Goal: Check status

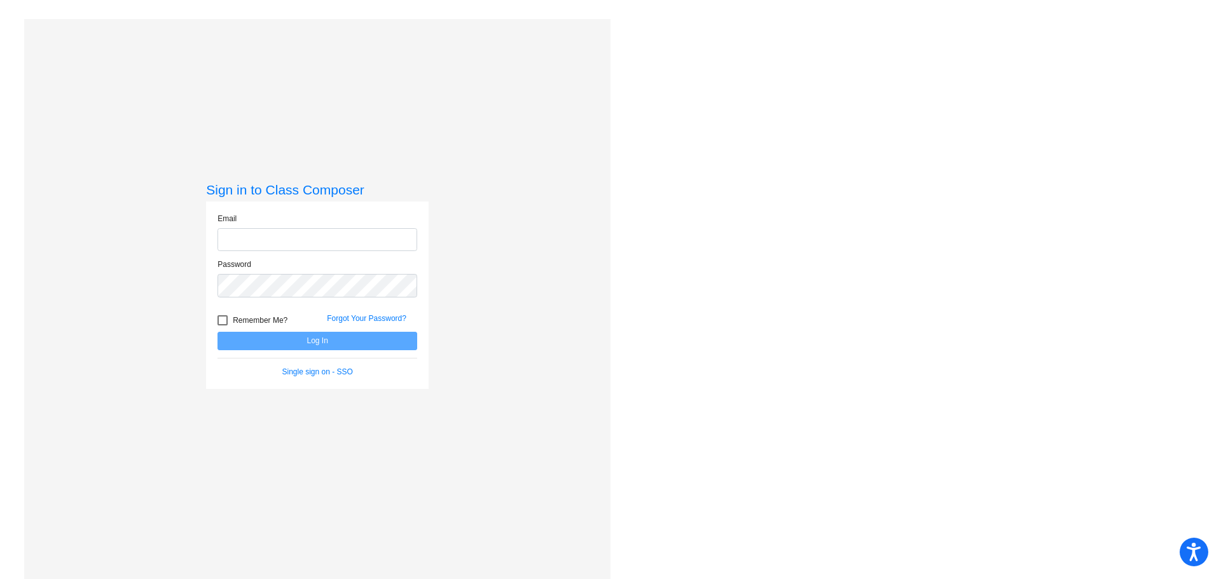
click at [324, 245] on input "email" at bounding box center [317, 240] width 200 height 24
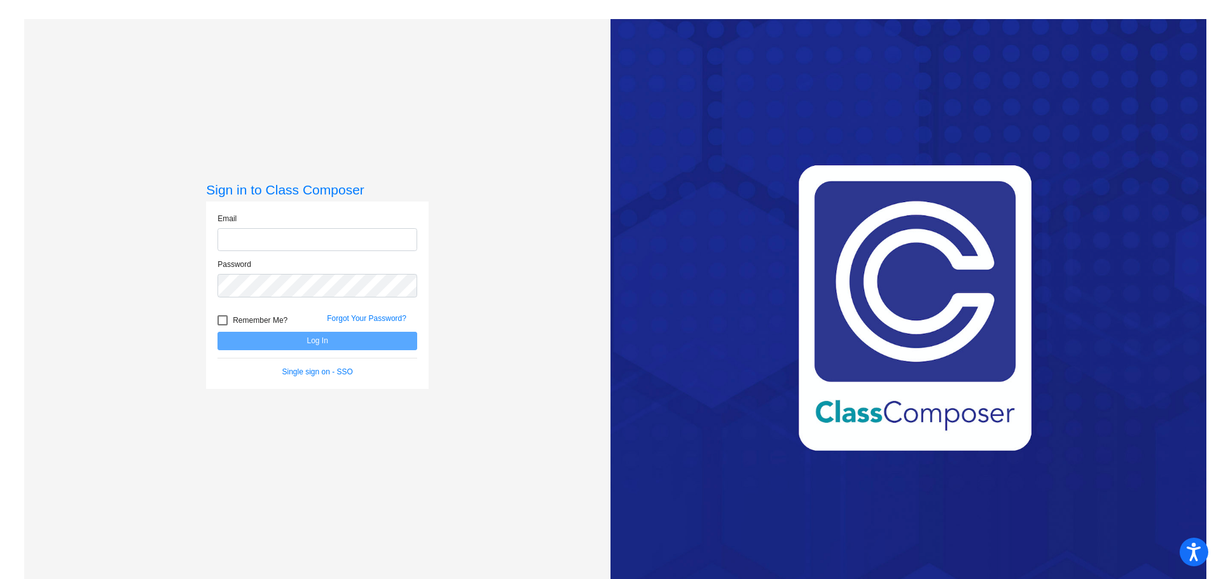
type input "[PERSON_NAME][EMAIL_ADDRESS][DOMAIN_NAME]"
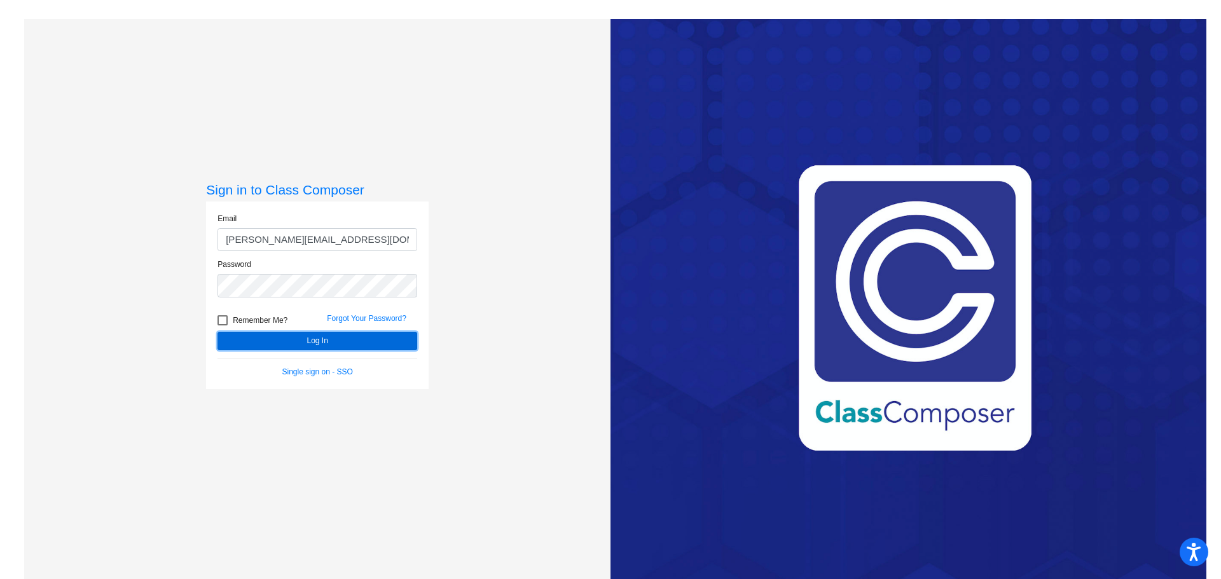
click at [309, 340] on button "Log In" at bounding box center [317, 341] width 200 height 18
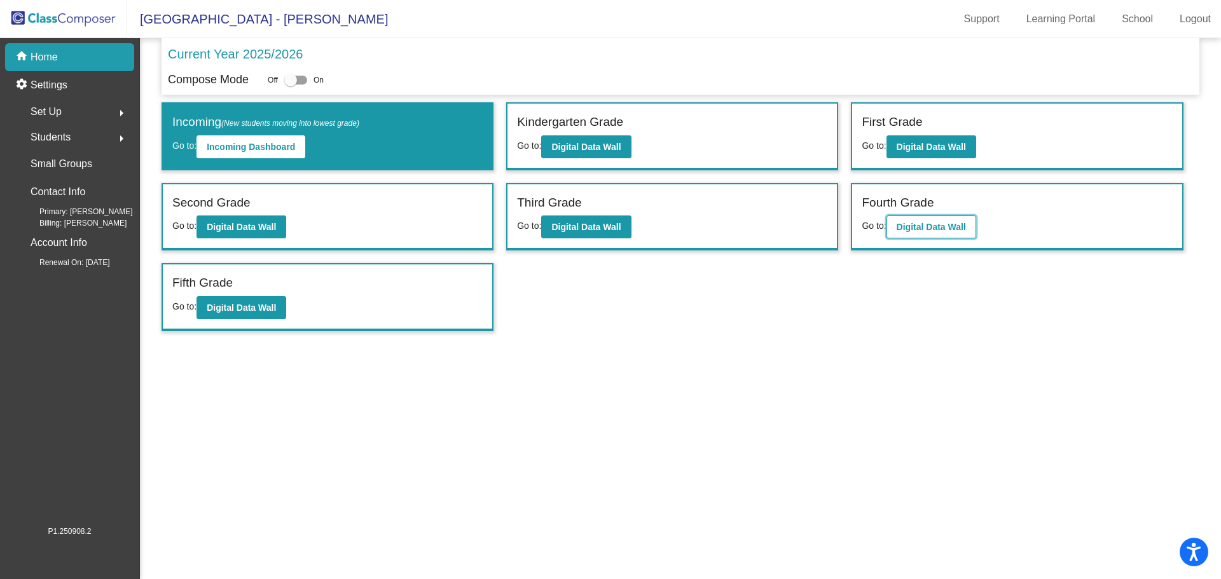
click at [909, 219] on button "Digital Data Wall" at bounding box center [931, 227] width 90 height 23
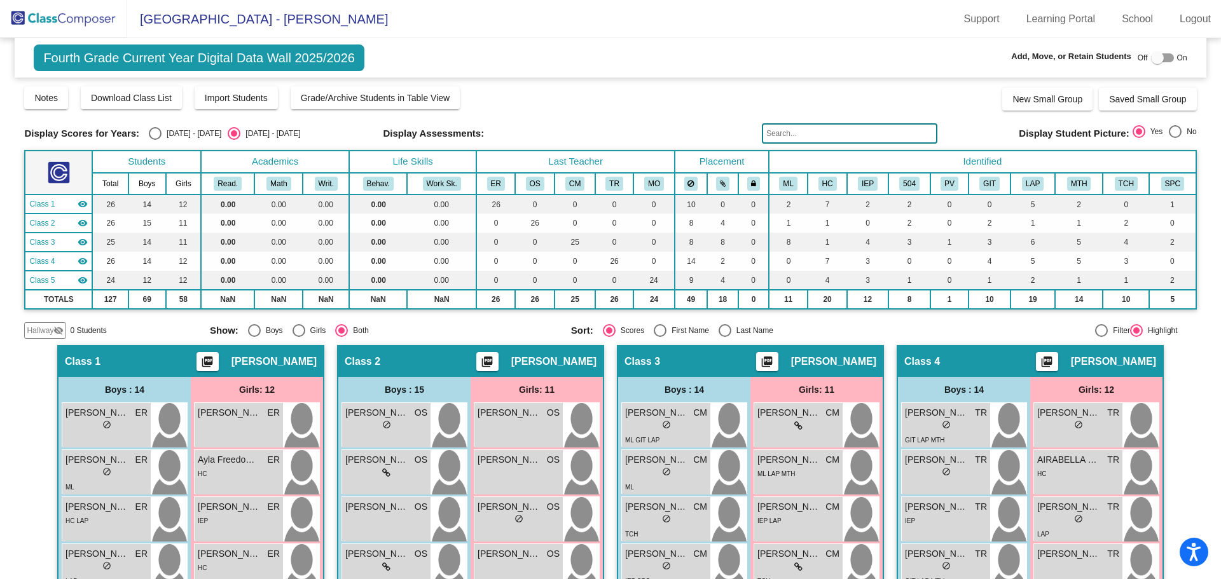
click at [162, 130] on div "2024 - 2025" at bounding box center [192, 133] width 60 height 11
click at [155, 140] on input "2024 - 2025" at bounding box center [155, 140] width 1 height 1
radio input "true"
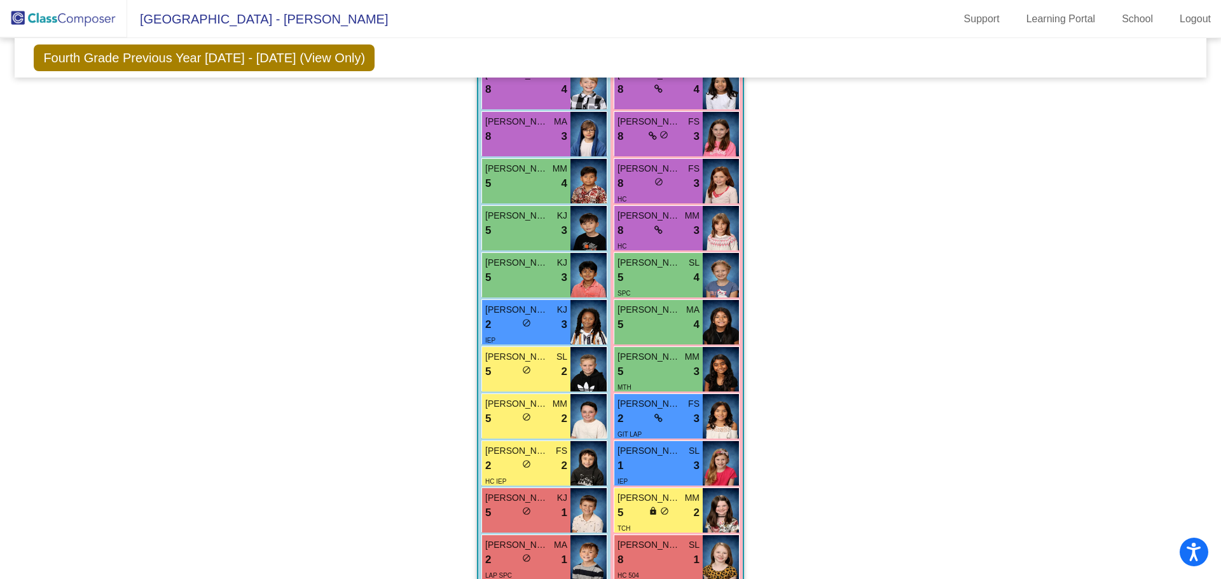
scroll to position [1189, 0]
